Goal: Task Accomplishment & Management: Complete application form

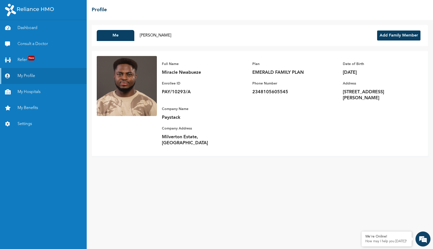
click at [405, 34] on button "Add Family Member" at bounding box center [398, 36] width 43 height 10
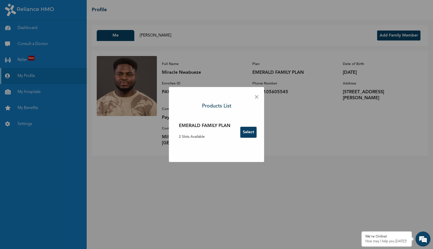
click at [250, 133] on button "Select" at bounding box center [248, 132] width 16 height 11
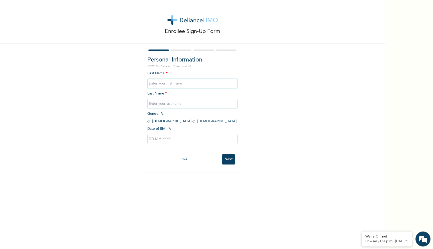
click at [175, 82] on input "text" at bounding box center [192, 84] width 90 height 10
type input "C"
click at [175, 84] on input "text" at bounding box center [192, 84] width 90 height 10
click at [148, 120] on input "radio" at bounding box center [148, 121] width 3 height 5
radio input "true"
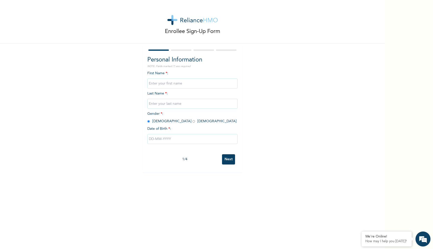
click at [148, 121] on input "radio" at bounding box center [148, 121] width 3 height 5
click at [162, 84] on input "text" at bounding box center [192, 84] width 90 height 10
type input "Chigozirim Sage"
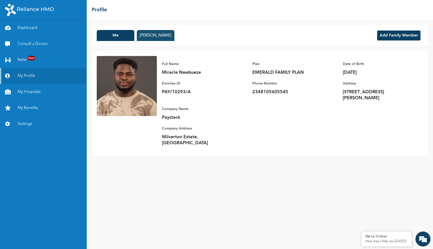
click at [166, 36] on button "[PERSON_NAME]" at bounding box center [156, 35] width 38 height 11
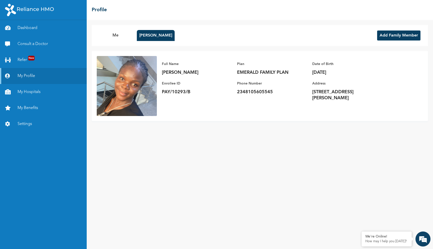
click at [405, 39] on button "Add Family Member" at bounding box center [398, 36] width 43 height 10
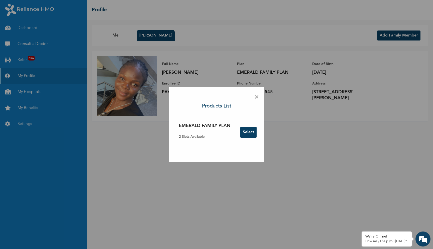
click at [250, 134] on button "Select" at bounding box center [248, 132] width 16 height 11
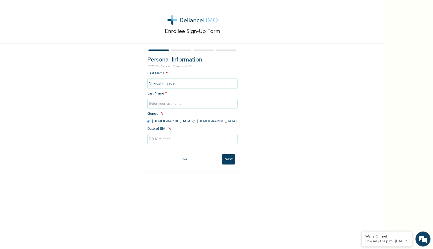
click at [177, 83] on input "Chigozirim Sage" at bounding box center [192, 84] width 90 height 10
click at [168, 105] on input "text" at bounding box center [192, 104] width 90 height 10
type input "Nwabueze"
click at [305, 94] on div "Enrollee Sign-Up Form Personal Information NOTE: Fields marked (*) are required…" at bounding box center [192, 86] width 385 height 172
click at [158, 139] on input "text" at bounding box center [192, 139] width 90 height 10
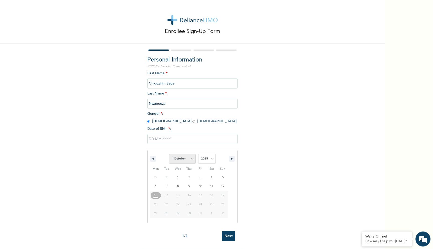
select select "8"
click option "September" at bounding box center [0, 0] width 0 height 0
type input "[DATE]"
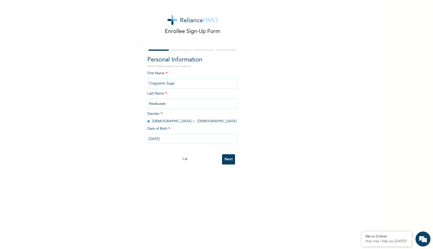
click at [230, 161] on input "Next" at bounding box center [228, 160] width 13 height 10
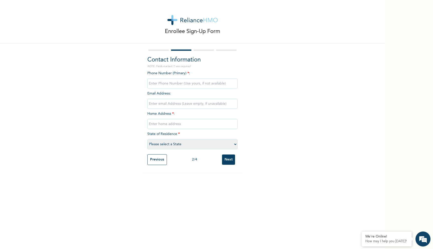
click at [169, 85] on input "phone" at bounding box center [192, 84] width 90 height 10
type input "08105605545"
click at [266, 99] on div "Enrollee Sign-Up Form Contact Information NOTE: Fields marked (*) are required …" at bounding box center [192, 86] width 385 height 173
click at [167, 125] on input "text" at bounding box center [192, 124] width 90 height 10
click at [168, 129] on input "7a" at bounding box center [192, 124] width 90 height 10
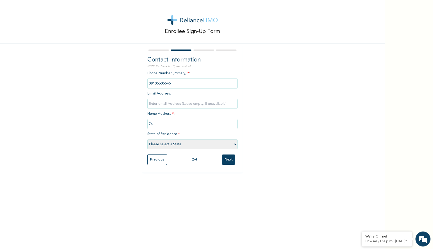
click at [168, 124] on input "7a" at bounding box center [192, 124] width 90 height 10
type input "[STREET_ADDRESS][PERSON_NAME]"
click at [147, 139] on select "Please select a State [PERSON_NAME] (FCT) [PERSON_NAME] Ibom [GEOGRAPHIC_DATA] …" at bounding box center [192, 144] width 90 height 10
select select "25"
click option "[GEOGRAPHIC_DATA]" at bounding box center [0, 0] width 0 height 0
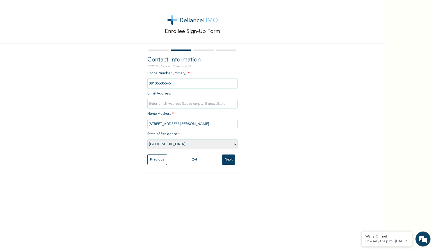
click at [277, 112] on div "Enrollee Sign-Up Form Contact Information NOTE: Fields marked (*) are required …" at bounding box center [192, 86] width 385 height 173
click at [231, 162] on input "Next" at bounding box center [228, 160] width 13 height 10
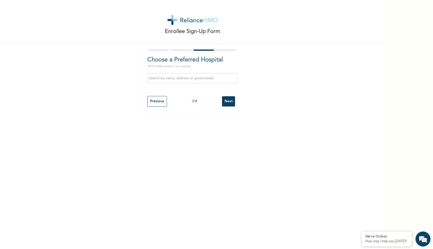
click at [183, 82] on input "text" at bounding box center [192, 78] width 90 height 10
type input "Haven Pediatric Practice"
click at [231, 103] on input "Next" at bounding box center [228, 101] width 13 height 10
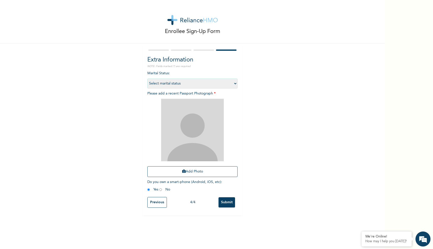
select select "1"
click option "Single" at bounding box center [0, 0] width 0 height 0
click at [271, 84] on div "Enrollee Sign-Up Form Extra Information NOTE: Fields marked (*) are required Ma…" at bounding box center [192, 108] width 385 height 216
click at [187, 173] on button "Add Photo" at bounding box center [192, 172] width 90 height 11
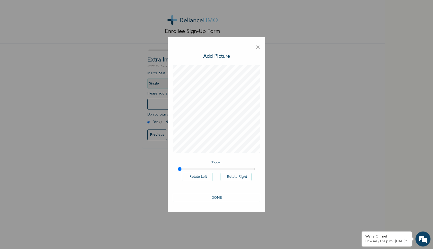
click at [220, 200] on button "DONE" at bounding box center [217, 198] width 88 height 8
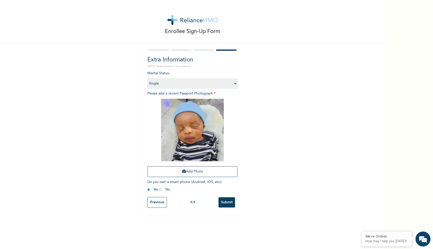
click at [229, 204] on input "Submit" at bounding box center [226, 203] width 17 height 10
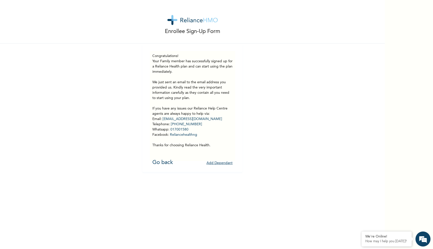
click at [185, 86] on p "Your Family member has successfully signed up for a Reliance Health plan and ca…" at bounding box center [192, 103] width 80 height 89
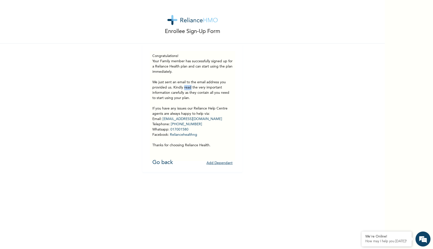
click at [185, 86] on p "Your Family member has successfully signed up for a Reliance Health plan and ca…" at bounding box center [192, 103] width 80 height 89
click at [181, 112] on p "Your Family member has successfully signed up for a Reliance Health plan and ca…" at bounding box center [192, 103] width 80 height 89
click at [166, 163] on link "Go back" at bounding box center [162, 163] width 21 height 6
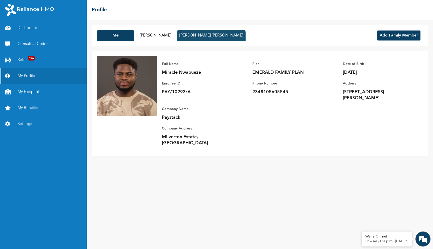
click at [217, 37] on button "[PERSON_NAME] [PERSON_NAME]" at bounding box center [211, 35] width 69 height 11
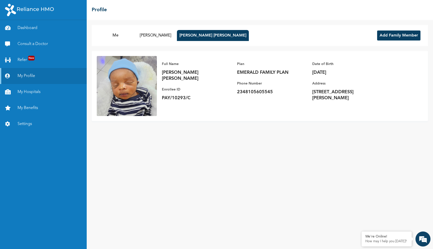
click at [198, 72] on p "[PERSON_NAME] [PERSON_NAME]" at bounding box center [197, 76] width 70 height 12
click at [173, 95] on p "PAY/10293/C" at bounding box center [197, 98] width 70 height 6
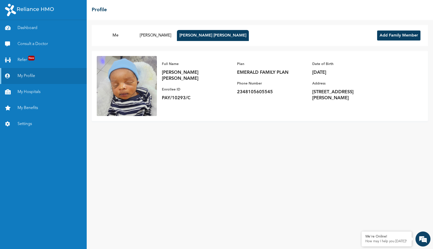
click at [173, 95] on p "PAY/10293/C" at bounding box center [197, 98] width 70 height 6
